Goal: Task Accomplishment & Management: Complete application form

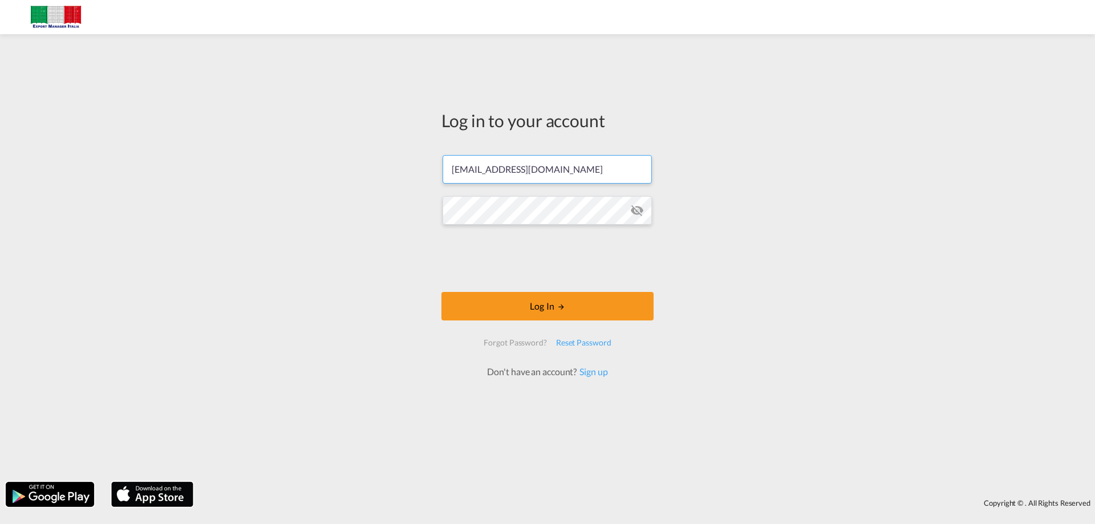
click at [554, 172] on input "[EMAIL_ADDRESS][DOMAIN_NAME]" at bounding box center [546, 169] width 209 height 29
type input "[EMAIL_ADDRESS][DOMAIN_NAME]"
click at [543, 303] on button "Log In" at bounding box center [547, 306] width 212 height 29
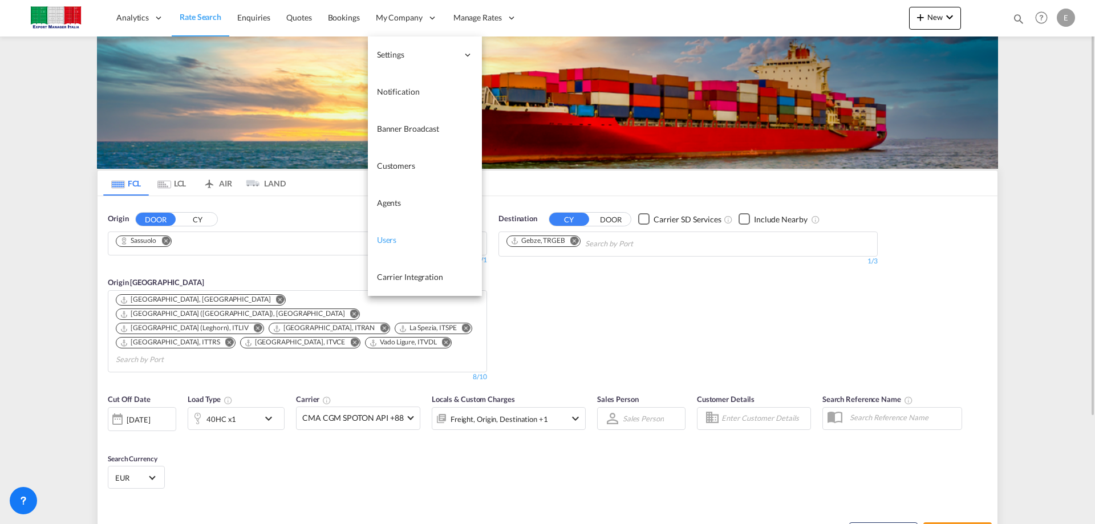
click at [391, 235] on span "Users" at bounding box center [387, 240] width 20 height 10
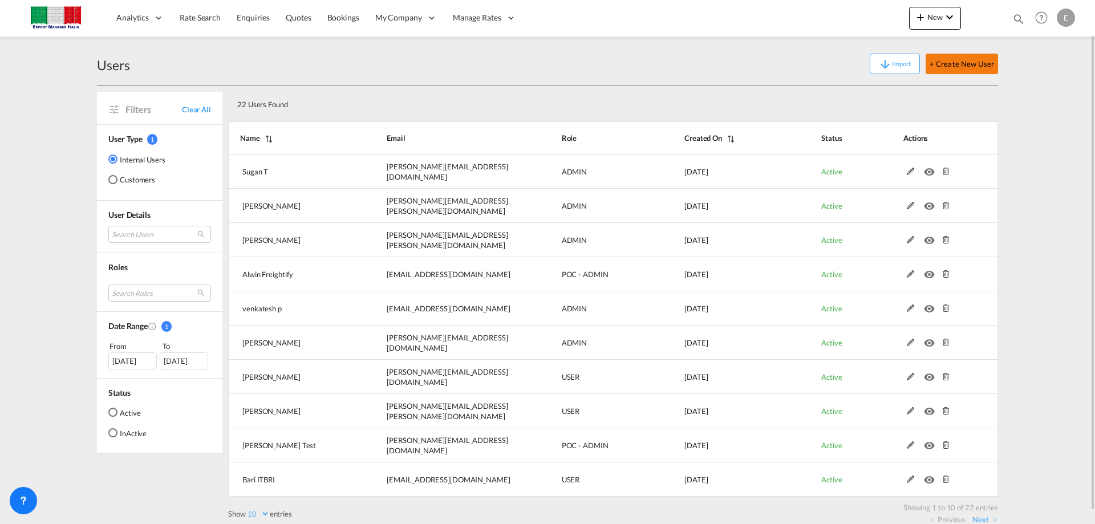
click at [967, 59] on button "+ Create New User" at bounding box center [961, 64] width 72 height 21
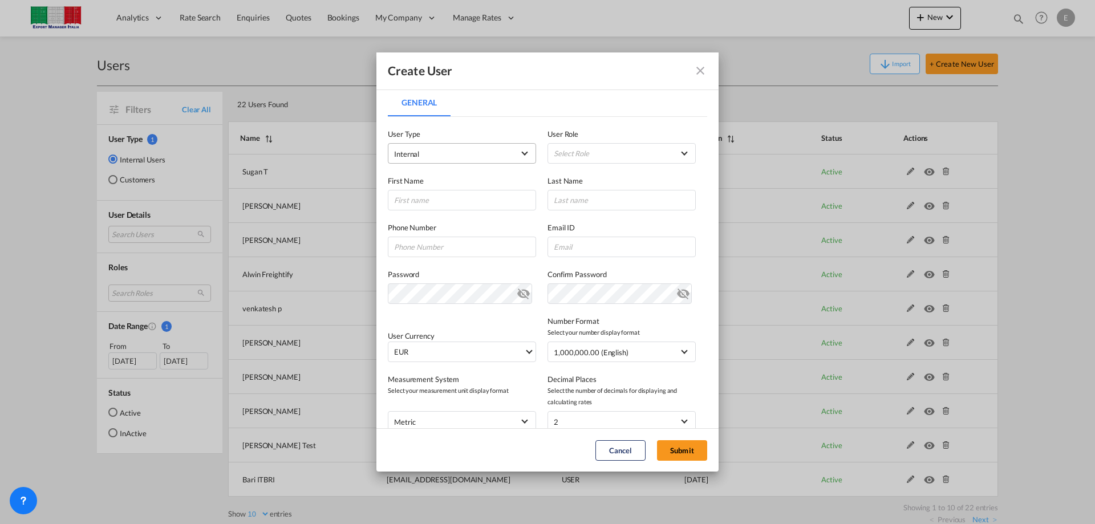
click at [472, 152] on span "Internal" at bounding box center [454, 153] width 120 height 11
click at [611, 151] on md-backdrop at bounding box center [547, 262] width 1095 height 524
click at [672, 151] on md-select "Select Role ADMIN GLOBAL Essentials Admin GLOBAL Essentials Manager GLOBAL Esse…" at bounding box center [621, 153] width 148 height 21
click at [697, 198] on md-option "Essentials Manager GLOBAL" at bounding box center [616, 207] width 168 height 27
click at [679, 152] on md-select-value "Essentials Manager GLOBAL" at bounding box center [622, 153] width 136 height 15
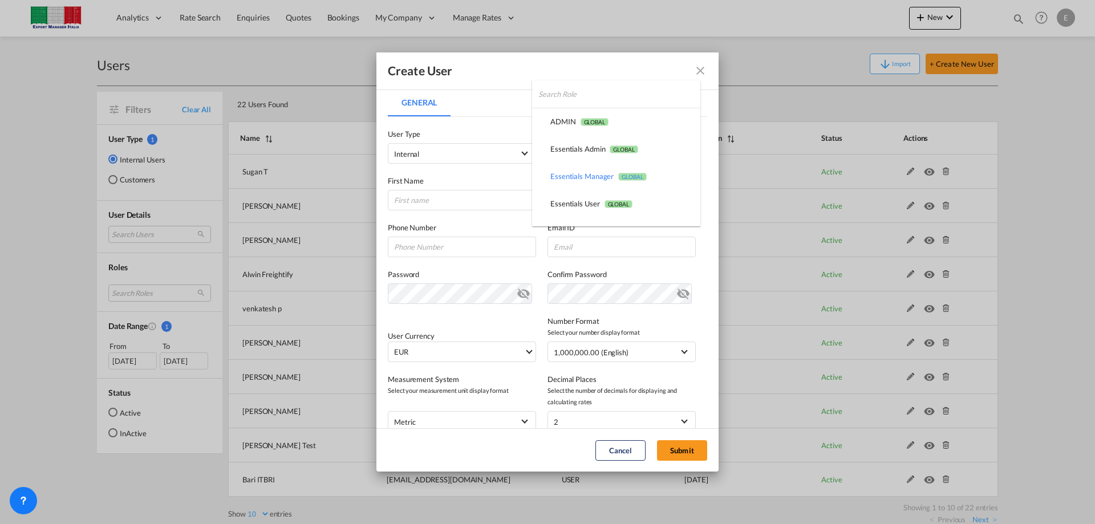
scroll to position [23, 0]
click at [510, 155] on md-backdrop at bounding box center [547, 262] width 1095 height 524
click at [510, 154] on md-select-value "Internal" at bounding box center [462, 153] width 136 height 15
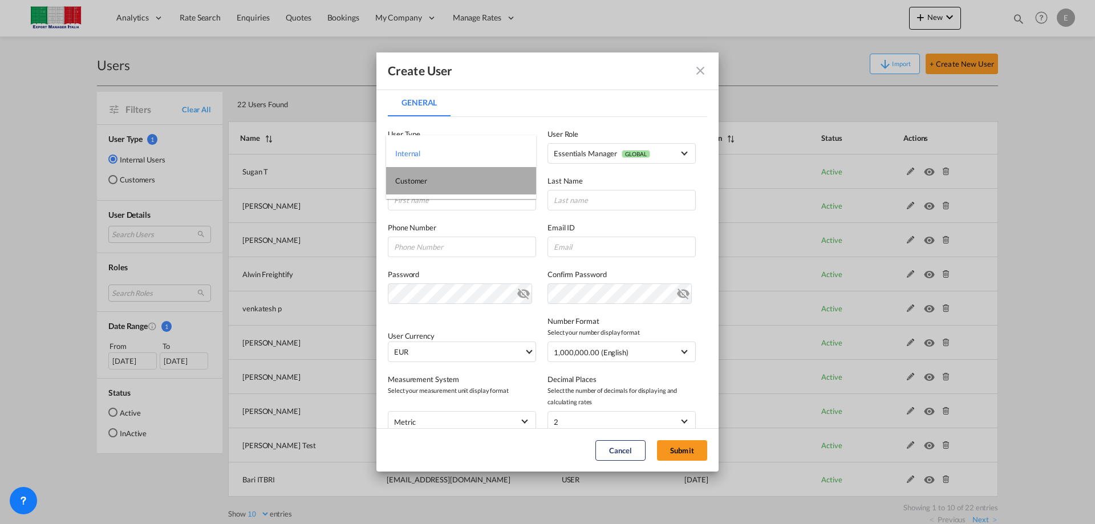
click at [418, 181] on span "Customer" at bounding box center [411, 180] width 32 height 9
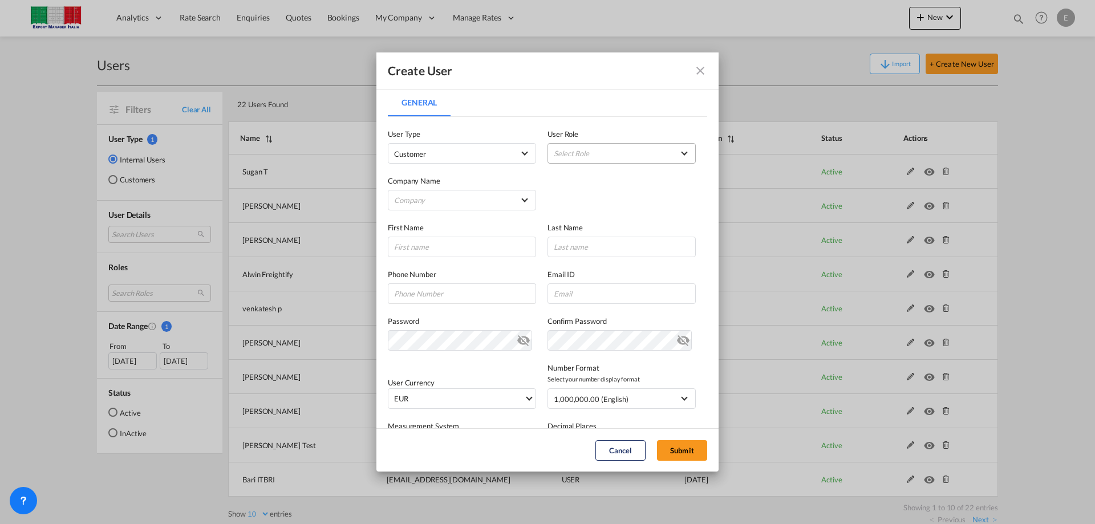
click at [631, 154] on md-select "Select Role" at bounding box center [621, 153] width 148 height 21
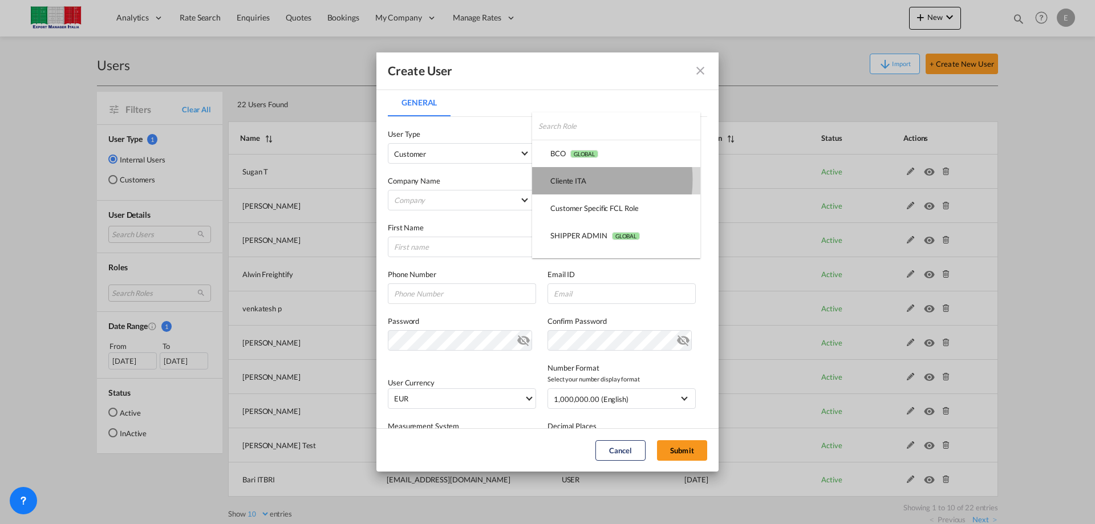
click at [563, 180] on div "Cliente ITA USER_DEFINED" at bounding box center [568, 181] width 36 height 10
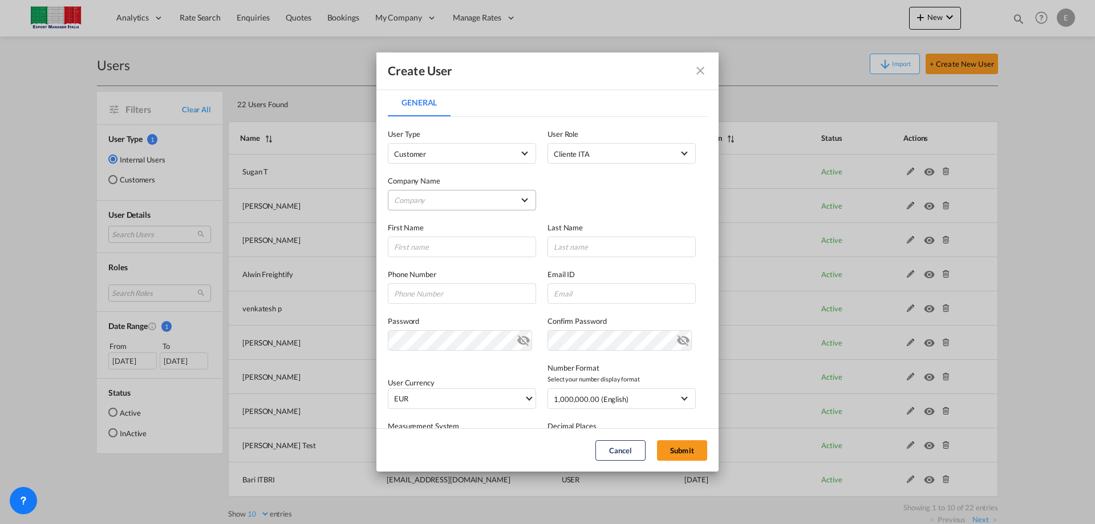
click at [516, 196] on md-select "Company ATPOSE SRL CAPITAL LOGISTICS CN CAPITAL LOGISTICS HK CBN LOJİSTİK DEPOL…" at bounding box center [462, 200] width 148 height 21
click at [454, 169] on input "search" at bounding box center [473, 172] width 181 height 27
type input "gsc"
click at [451, 198] on div "GSC LOGISTICS SRL" at bounding box center [428, 200] width 67 height 10
click at [408, 252] on input "General General ..." at bounding box center [462, 247] width 148 height 21
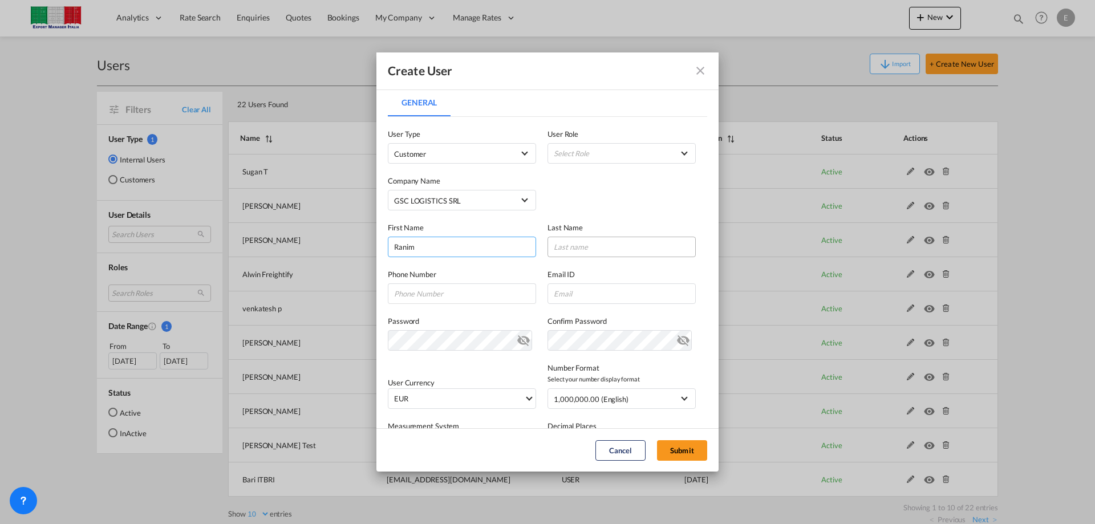
type input "Ranim"
click at [586, 243] on input "General General ..." at bounding box center [621, 247] width 148 height 21
type input "Abdou"
click at [418, 291] on input "General General ..." at bounding box center [462, 293] width 148 height 21
type input "[PHONE_NUMBER]"
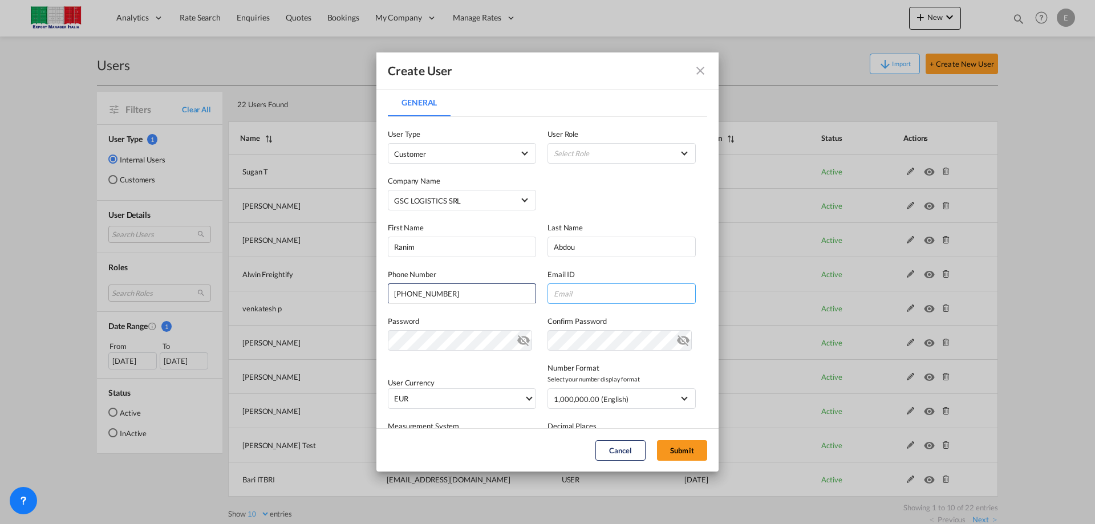
click at [571, 290] on input "General General ..." at bounding box center [621, 293] width 148 height 21
click at [524, 339] on md-icon "icon-eye-off" at bounding box center [524, 338] width 14 height 14
click at [676, 335] on md-icon "icon-eye-off" at bounding box center [683, 338] width 14 height 14
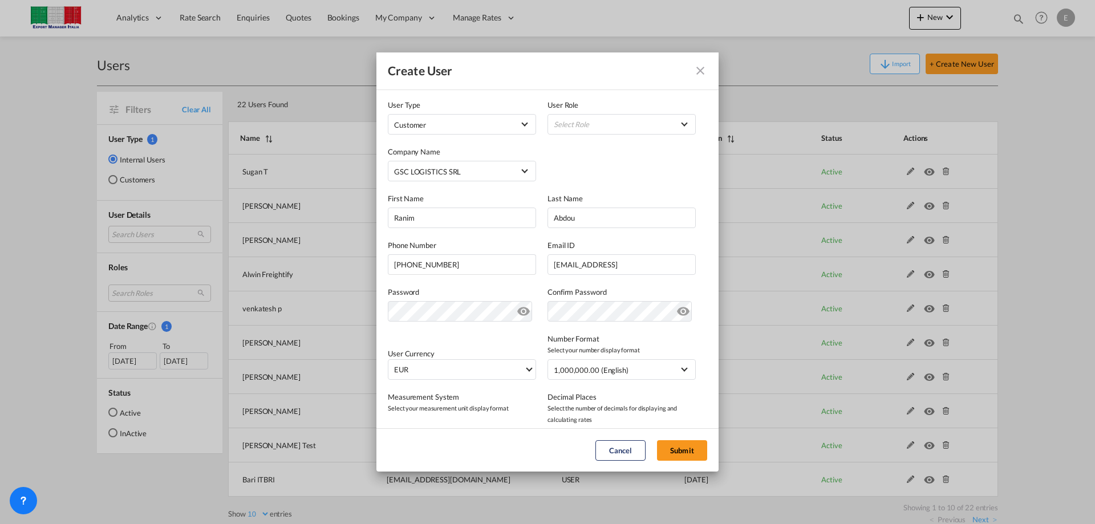
scroll to position [39, 0]
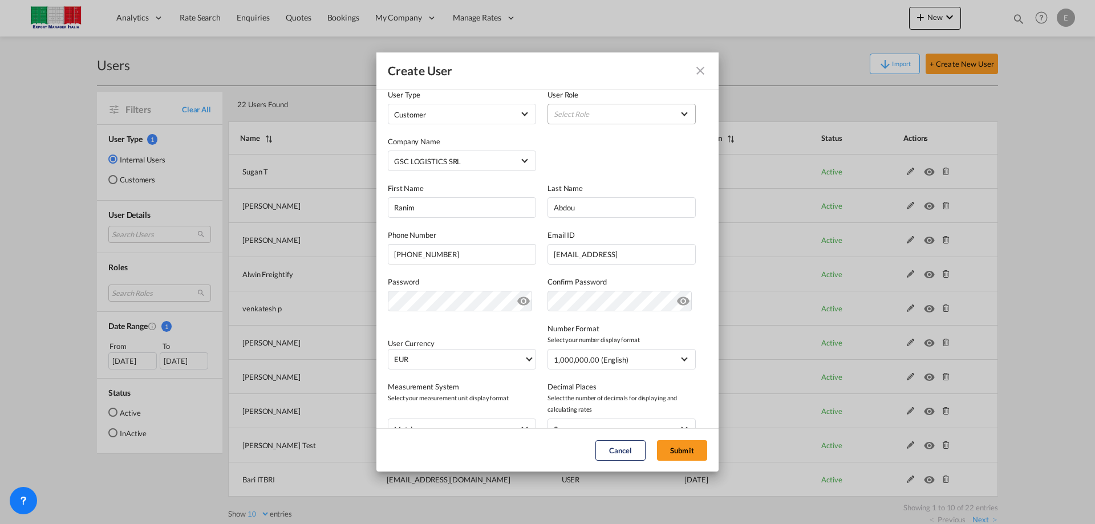
click at [676, 113] on md-select "Select Role" at bounding box center [621, 114] width 148 height 21
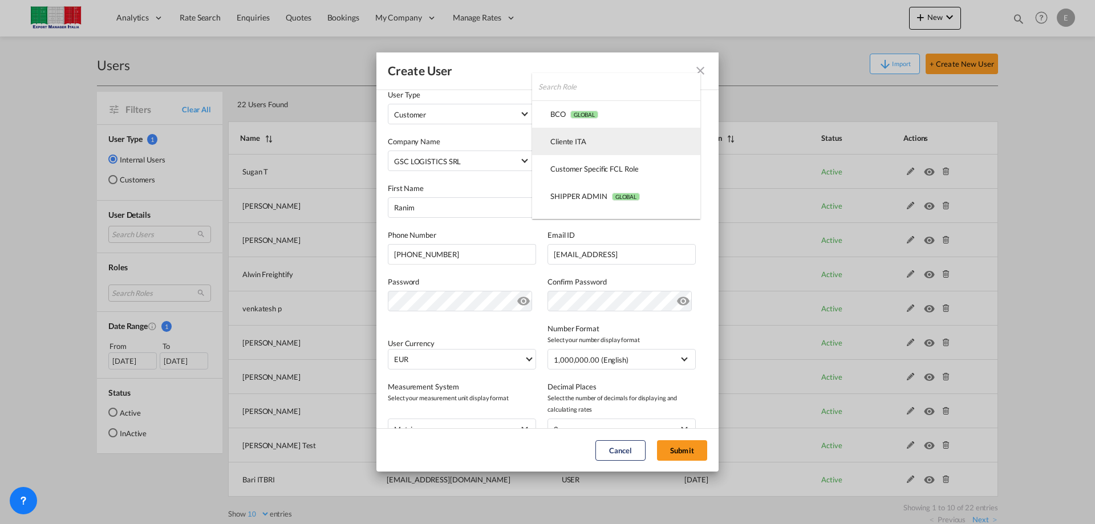
click at [567, 139] on div "Cliente ITA USER_DEFINED" at bounding box center [568, 141] width 36 height 10
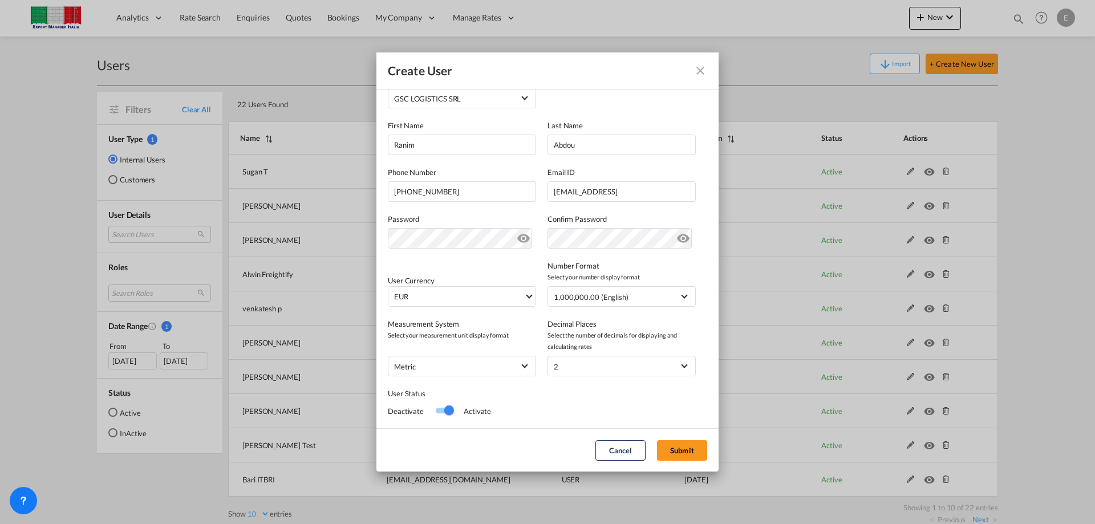
scroll to position [104, 0]
click at [676, 192] on input "[EMAIL_ADDRESS]" at bounding box center [621, 190] width 148 height 21
type input "[EMAIL_ADDRESS][DOMAIN_NAME]"
click at [701, 449] on button "Submit" at bounding box center [682, 450] width 50 height 21
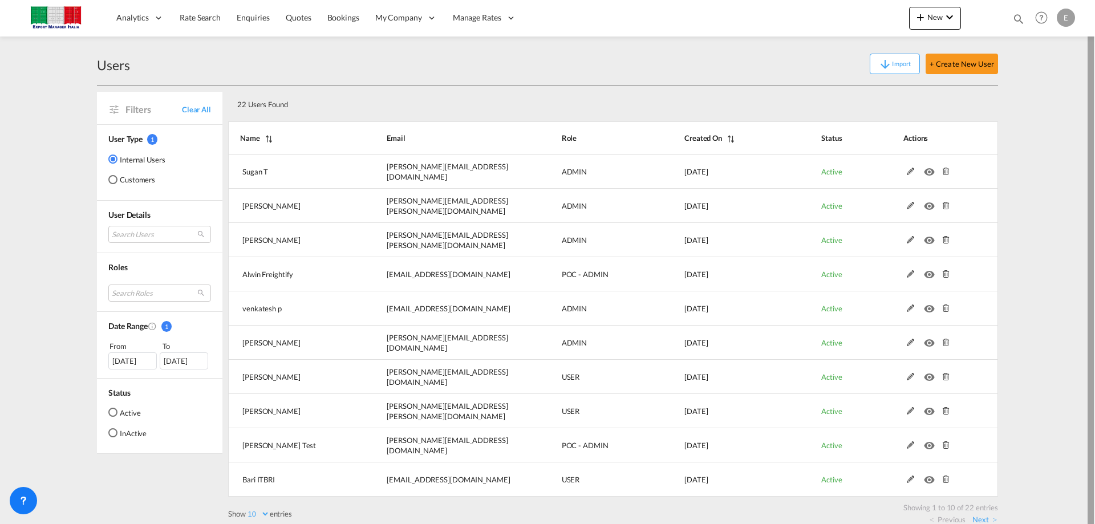
scroll to position [13, 0]
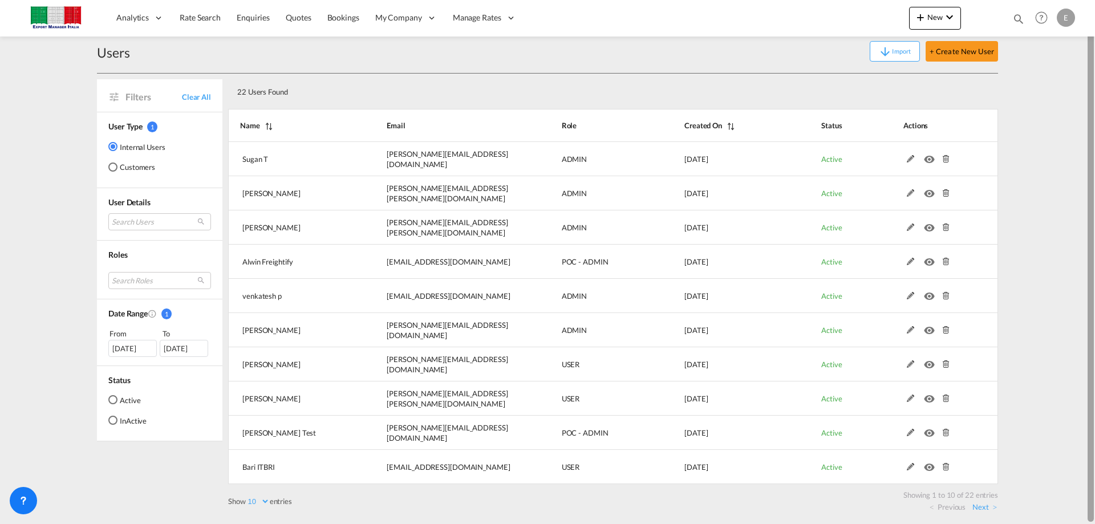
drag, startPoint x: 1087, startPoint y: 99, endPoint x: 1075, endPoint y: 160, distance: 62.6
click at [1075, 160] on md-content "Analytics Reports Dashboard Rate Search Enquiries Quotes Bookings" at bounding box center [547, 262] width 1095 height 524
click at [144, 165] on md-radio-button "Customers" at bounding box center [136, 166] width 57 height 11
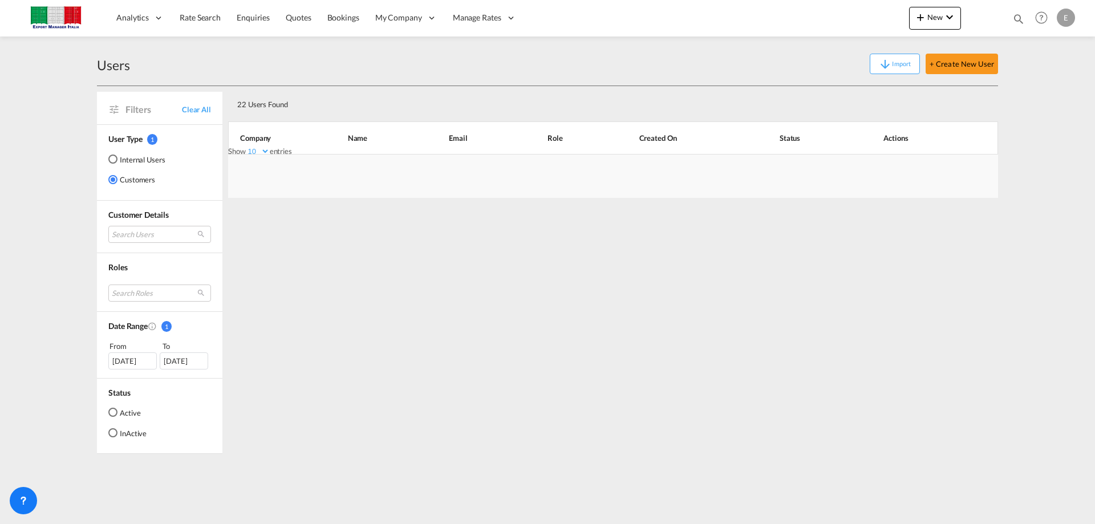
scroll to position [0, 0]
